Goal: Task Accomplishment & Management: Use online tool/utility

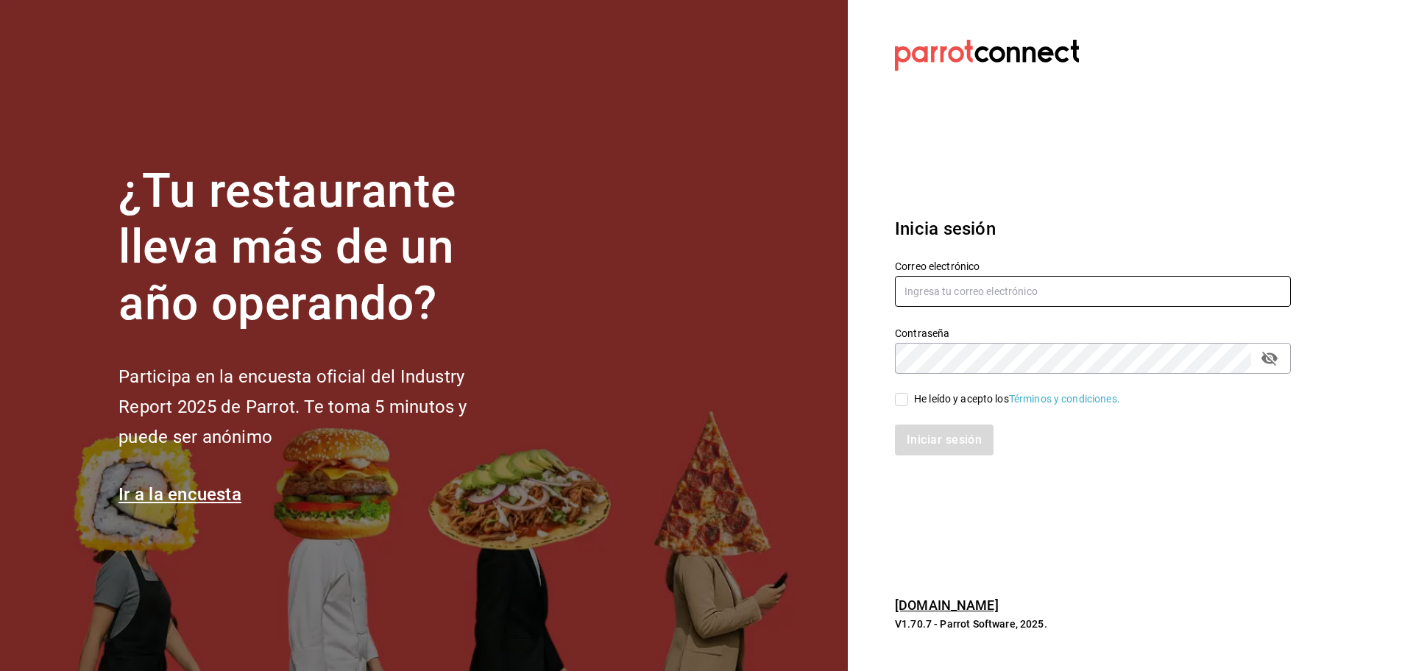
type input "comidasconirma@hotmail.com"
click at [902, 397] on input "He leído y acepto los Términos y condiciones." at bounding box center [901, 399] width 13 height 13
checkbox input "true"
click at [930, 439] on button "Iniciar sesión" at bounding box center [945, 440] width 100 height 31
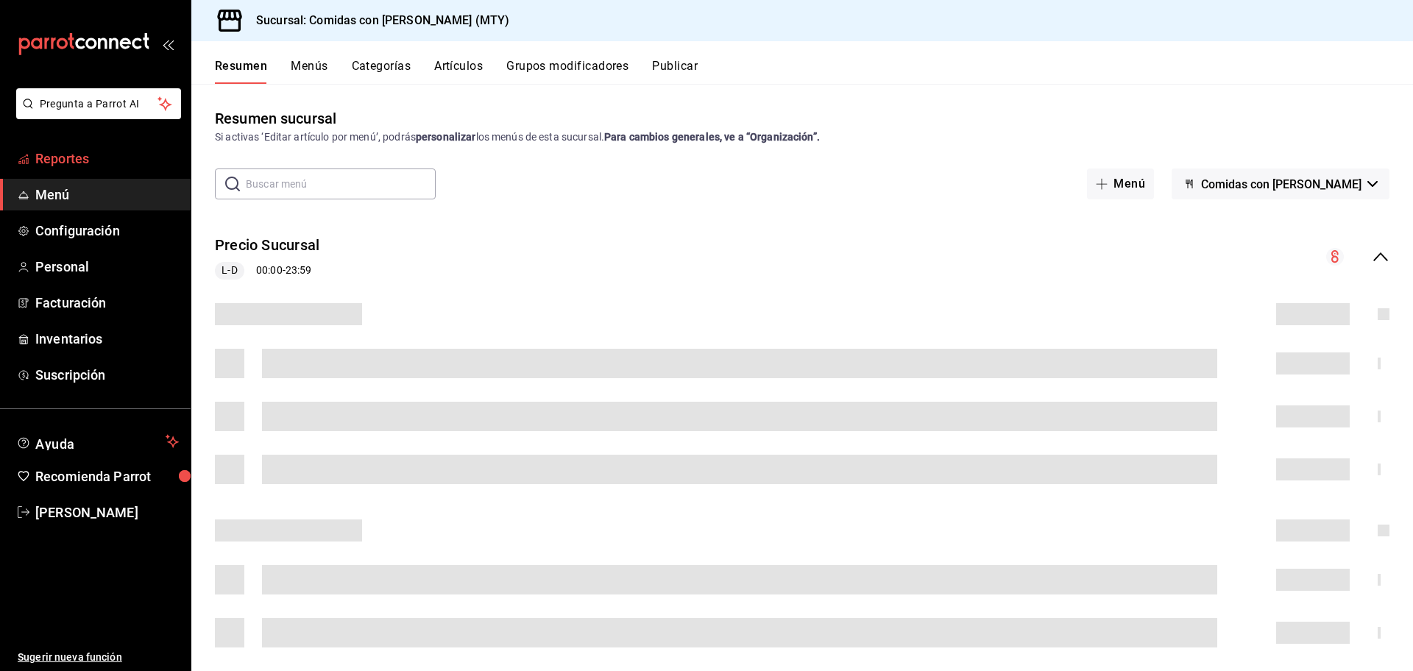
click at [79, 155] on span "Reportes" at bounding box center [107, 159] width 144 height 20
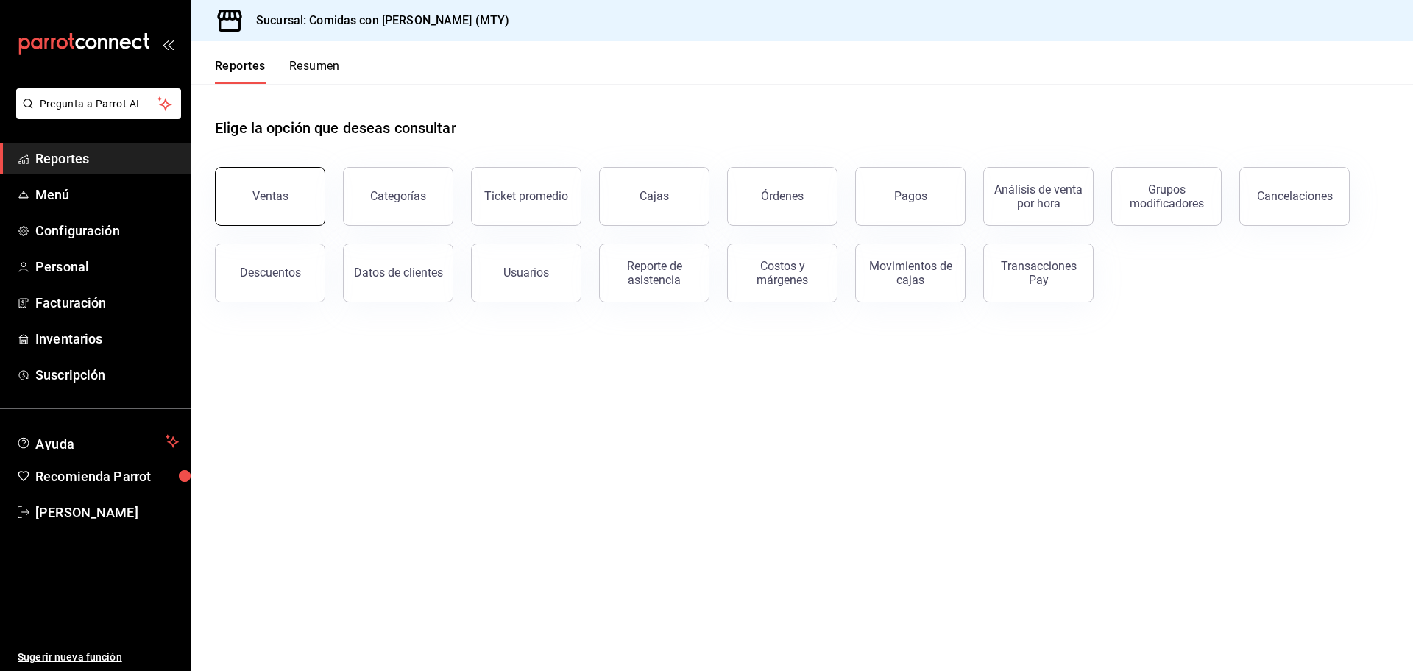
click at [261, 203] on button "Ventas" at bounding box center [270, 196] width 110 height 59
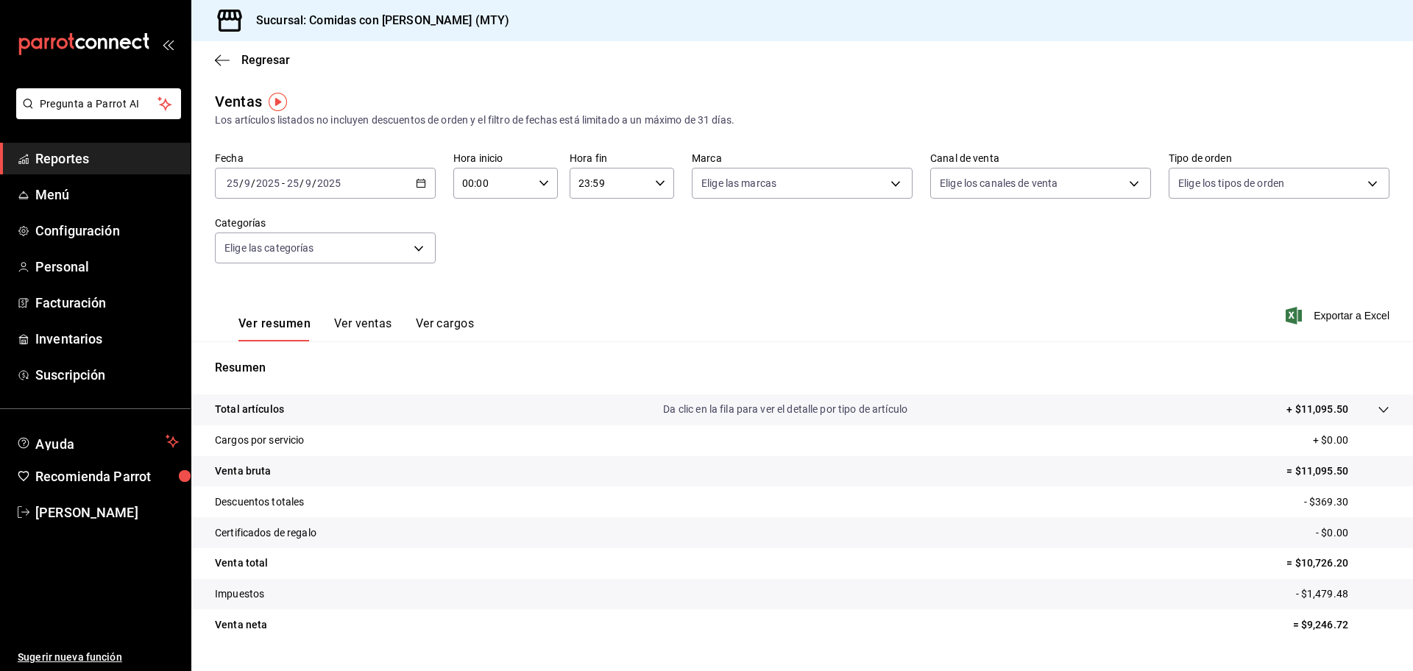
click at [419, 178] on icon "button" at bounding box center [421, 183] width 10 height 10
click at [255, 261] on span "Ayer" at bounding box center [284, 260] width 114 height 15
click at [891, 185] on body "Pregunta a Parrot AI Reportes Menú Configuración Personal Facturación Inventari…" at bounding box center [706, 335] width 1413 height 671
click at [891, 185] on div at bounding box center [706, 335] width 1413 height 671
click at [1320, 312] on span "Exportar a Excel" at bounding box center [1339, 316] width 101 height 18
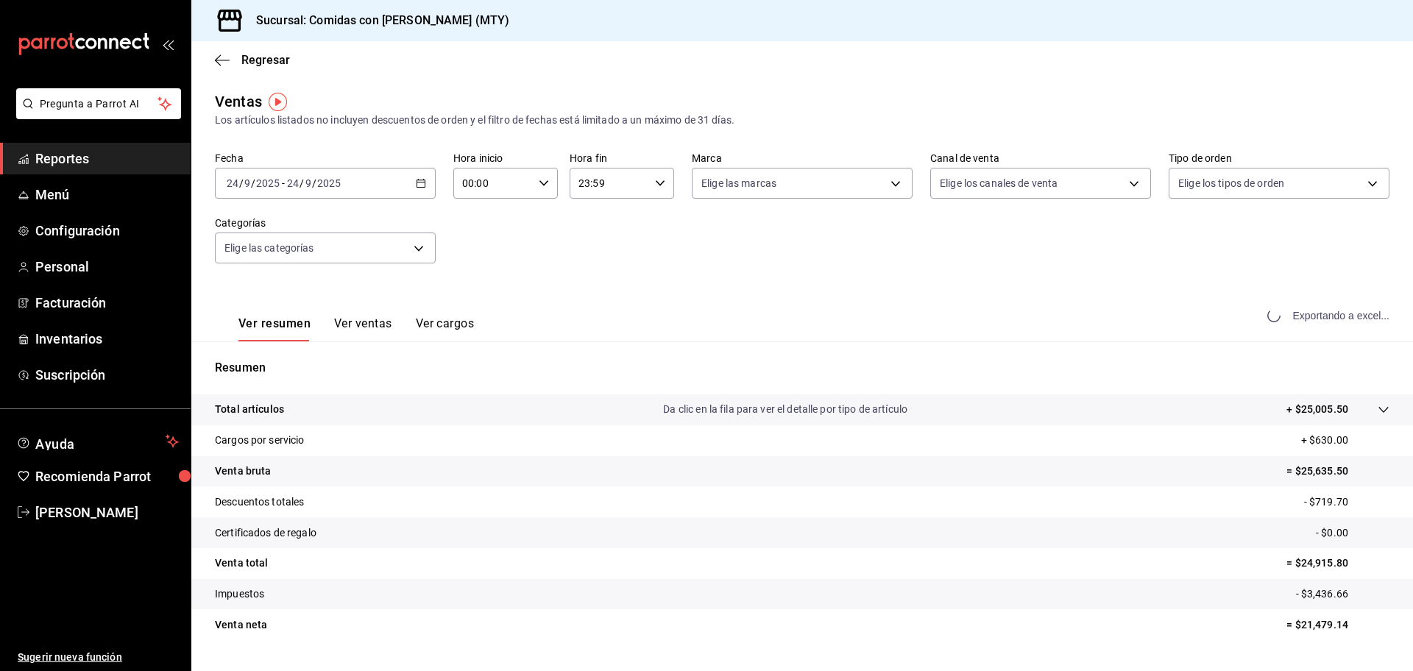
click at [1320, 312] on div "Exportando a excel..." at bounding box center [1329, 315] width 119 height 13
click at [1046, 39] on div "Sucursal: Comidas con Irma (MTY)" at bounding box center [802, 20] width 1222 height 41
click at [416, 180] on icon "button" at bounding box center [421, 183] width 10 height 10
click at [272, 233] on span "Hoy" at bounding box center [284, 227] width 114 height 15
click at [382, 319] on button "Ver ventas" at bounding box center [363, 328] width 58 height 25
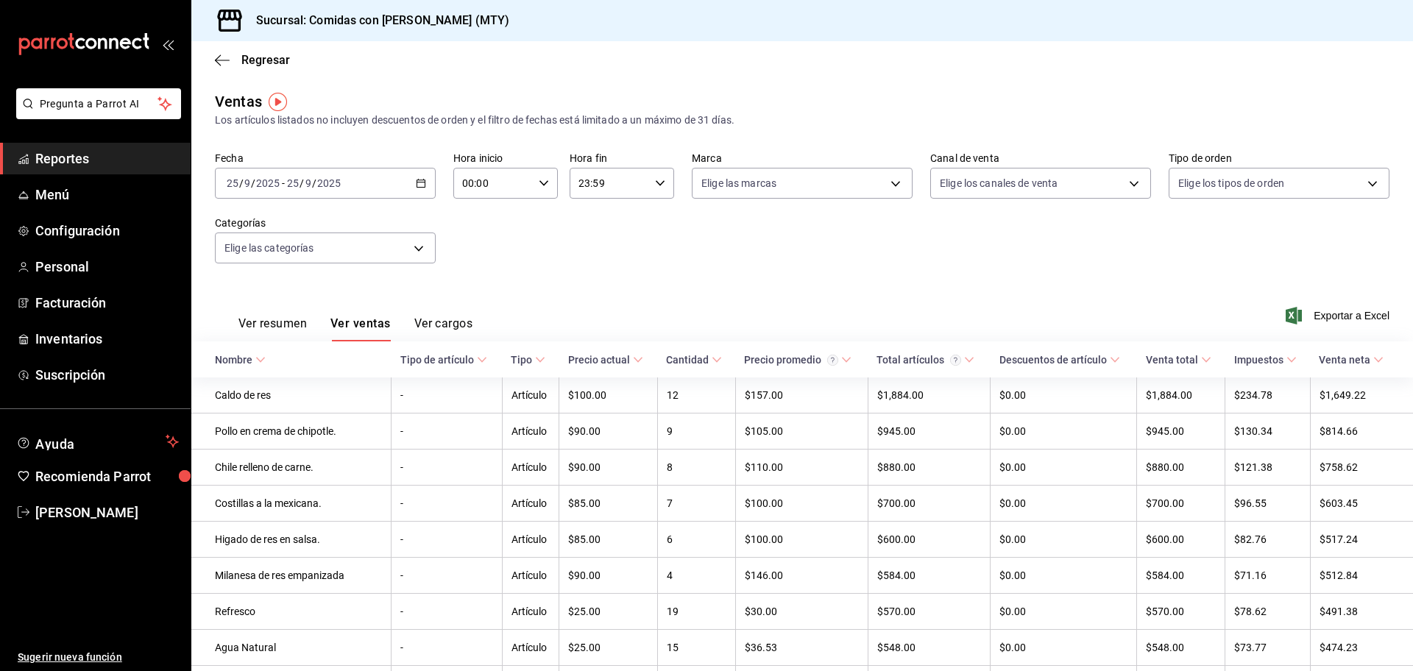
click at [259, 356] on icon at bounding box center [260, 360] width 10 height 10
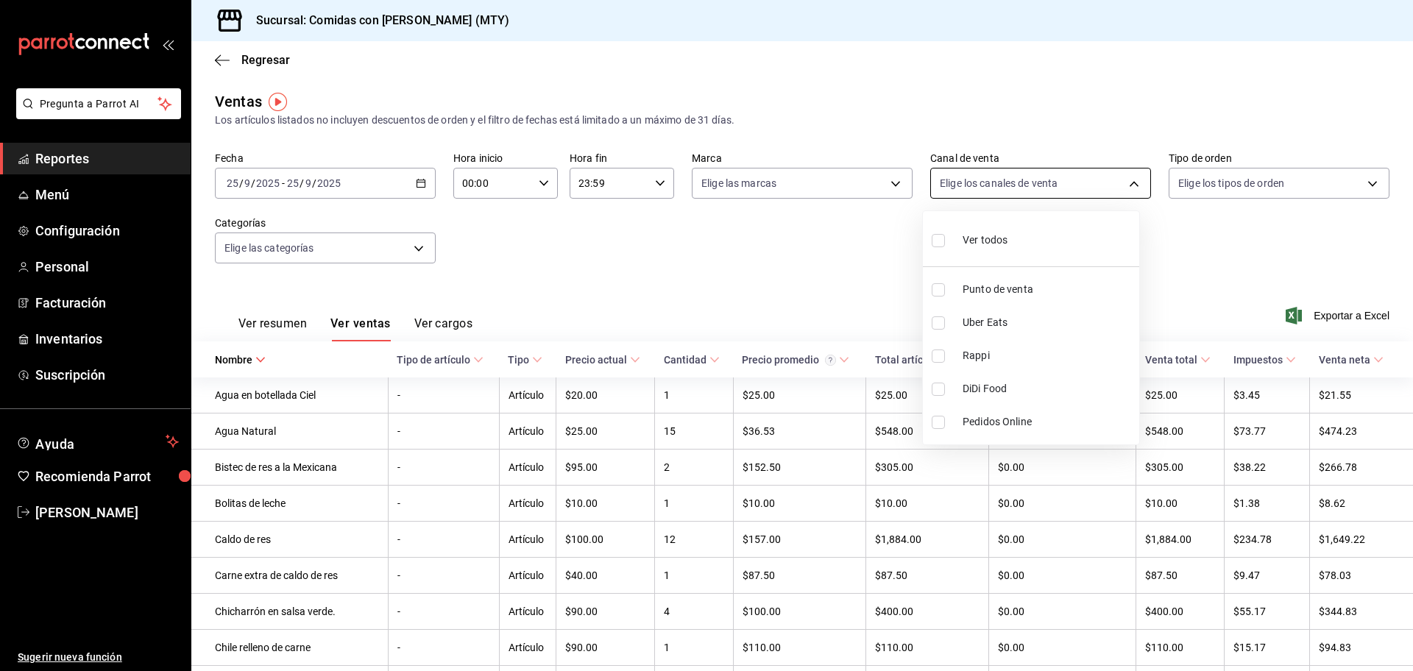
click at [1122, 188] on body "Pregunta a Parrot AI Reportes Menú Configuración Personal Facturación Inventari…" at bounding box center [706, 335] width 1413 height 671
click at [941, 239] on input "checkbox" at bounding box center [938, 240] width 13 height 13
checkbox input "true"
type input "PARROT,UBER_EATS,RAPPI,DIDI_FOOD,ONLINE"
checkbox input "true"
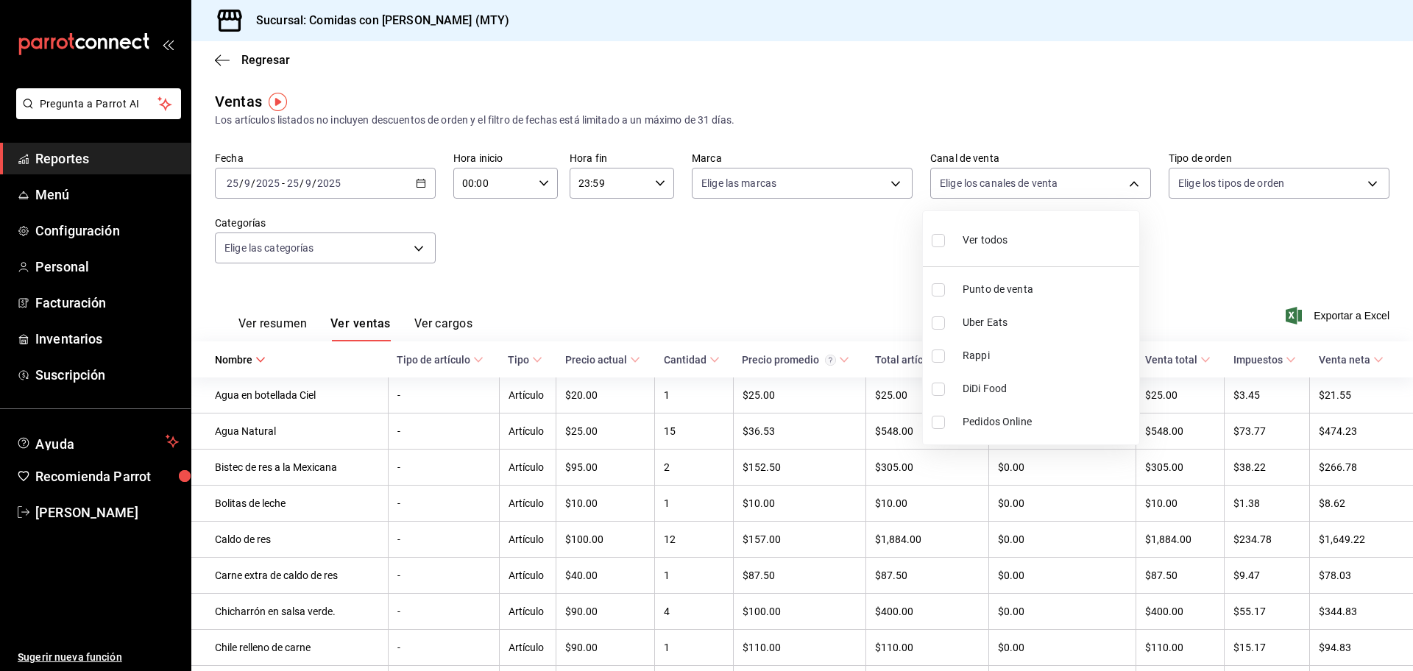
checkbox input "true"
click at [728, 264] on div at bounding box center [706, 335] width 1413 height 671
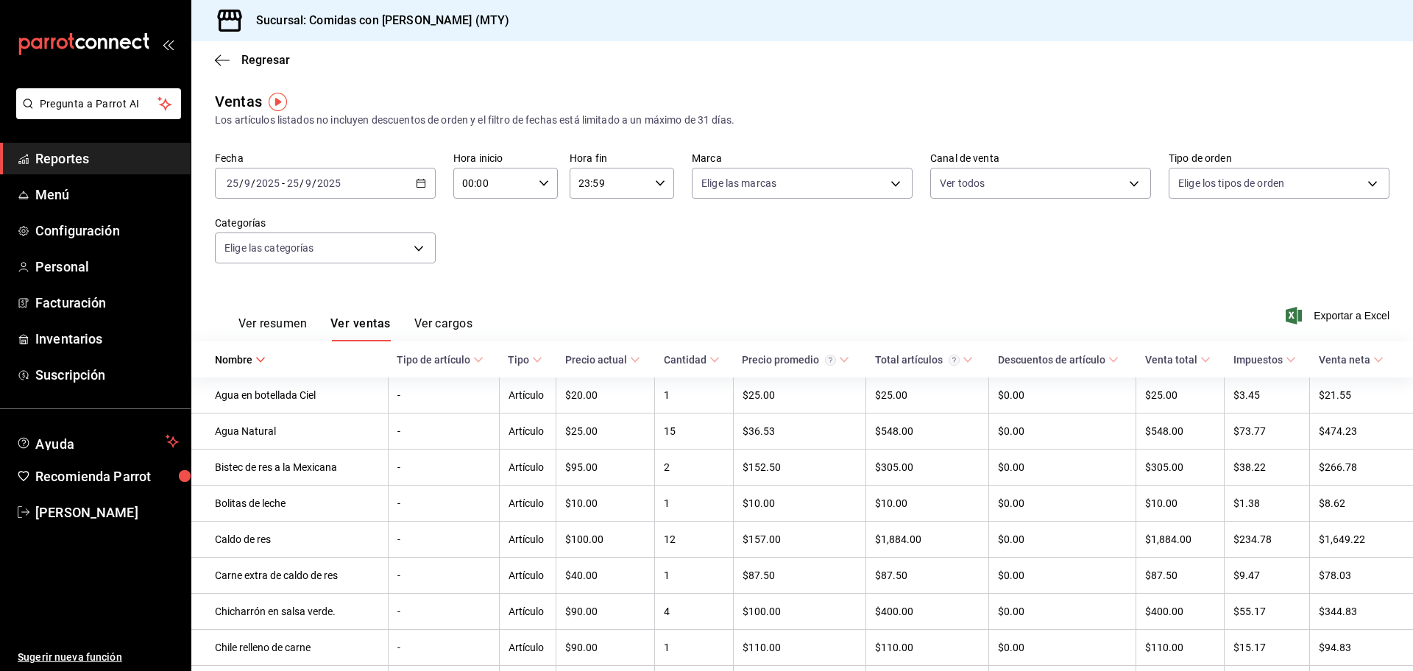
click at [417, 182] on \(Stroke\) "button" at bounding box center [421, 182] width 8 height 1
click at [243, 263] on span "Ayer" at bounding box center [284, 260] width 114 height 15
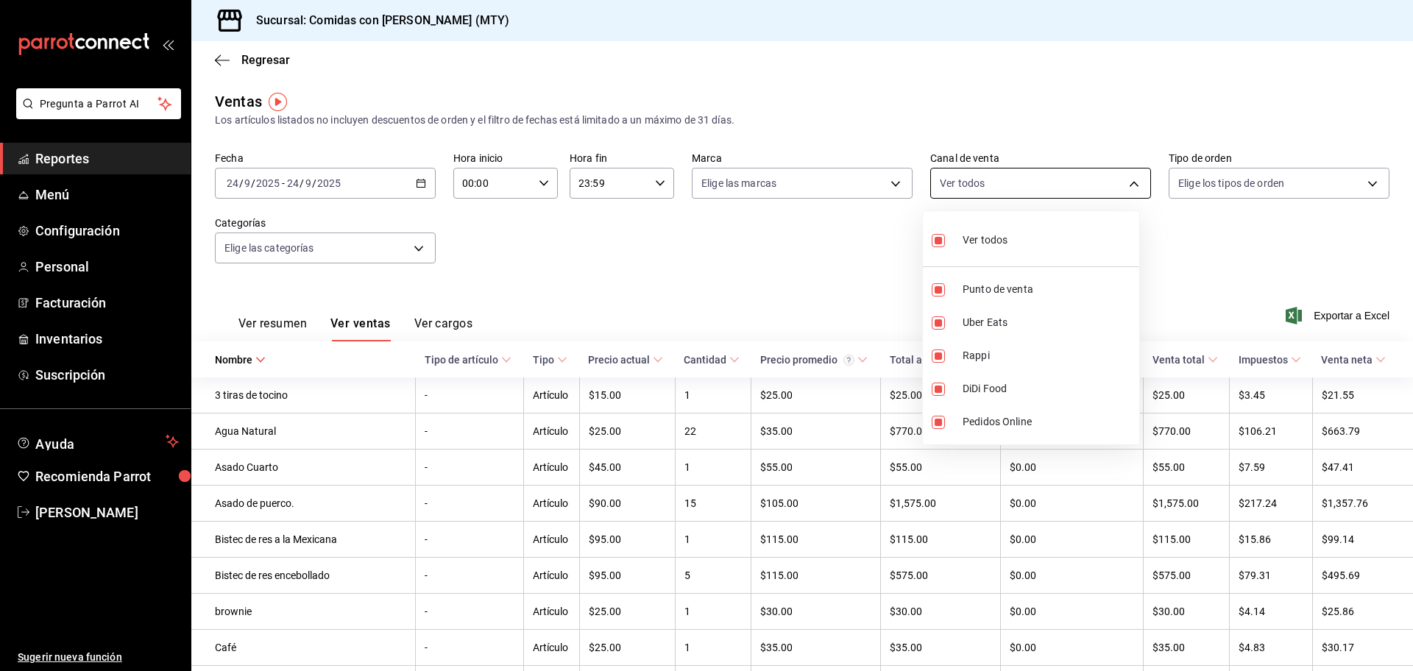
click at [1119, 178] on body "Pregunta a Parrot AI Reportes Menú Configuración Personal Facturación Inventari…" at bounding box center [706, 335] width 1413 height 671
click at [731, 249] on div at bounding box center [706, 335] width 1413 height 671
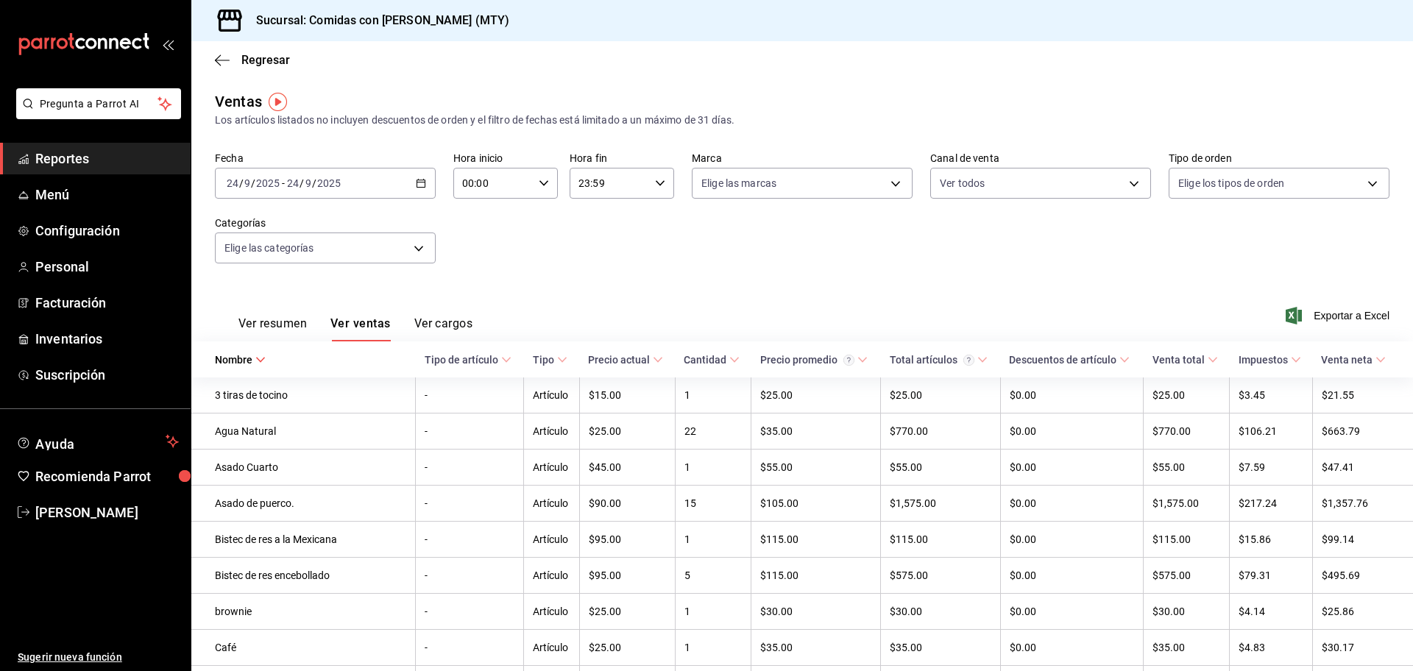
click at [255, 362] on icon at bounding box center [260, 360] width 10 height 10
click at [424, 188] on div "2025-09-24 24 / 9 / 2025 - 2025-09-24 24 / 9 / 2025" at bounding box center [325, 183] width 221 height 31
click at [272, 224] on span "Hoy" at bounding box center [284, 227] width 114 height 15
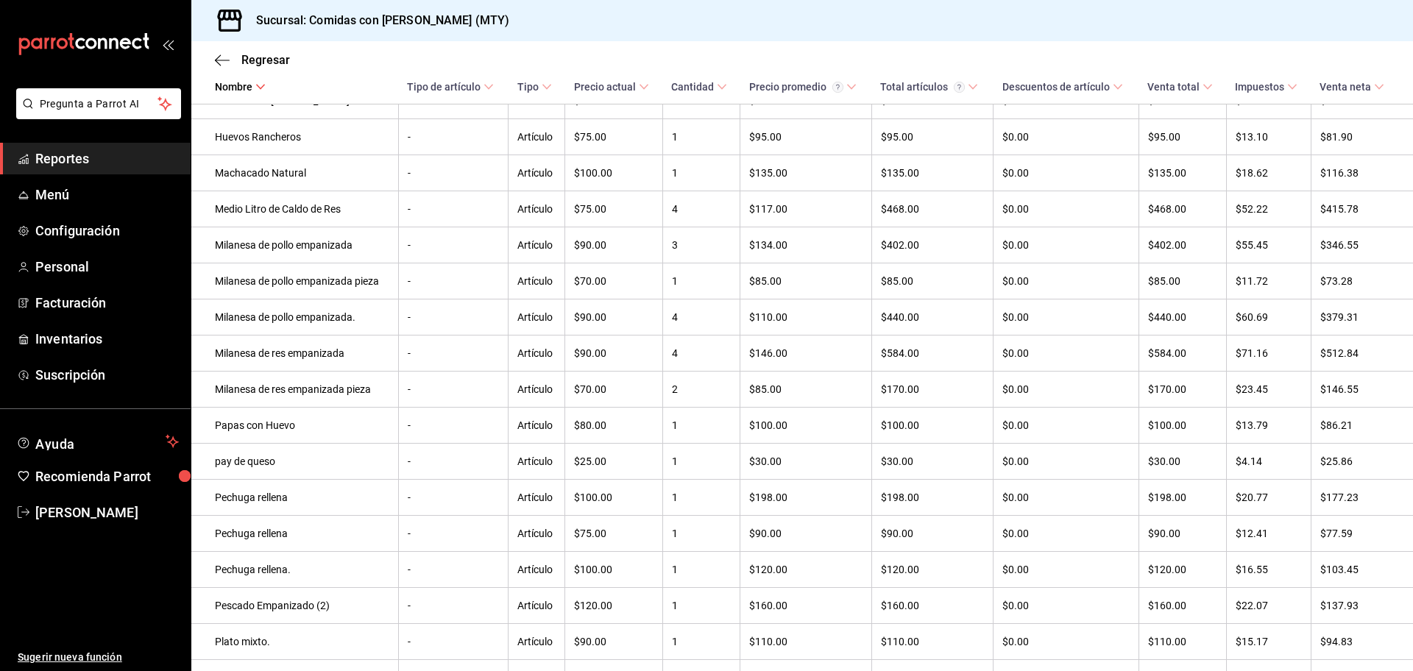
scroll to position [1105, 0]
